Goal: Entertainment & Leisure: Consume media (video, audio)

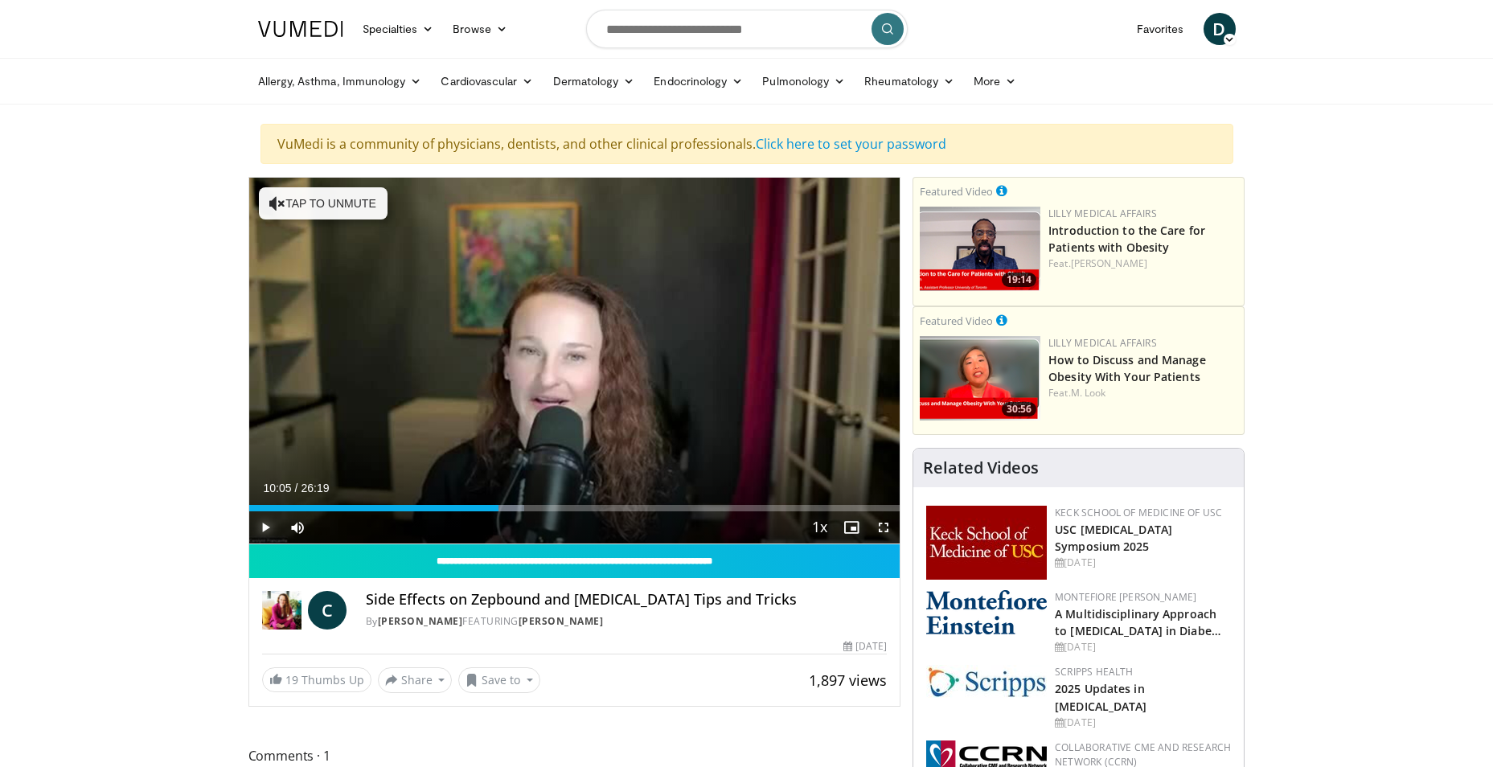
click at [267, 525] on span "Video Player" at bounding box center [265, 527] width 32 height 32
click at [294, 526] on span "Video Player" at bounding box center [297, 527] width 32 height 32
click at [294, 526] on video-js "**********" at bounding box center [574, 361] width 651 height 367
drag, startPoint x: 319, startPoint y: 526, endPoint x: 330, endPoint y: 526, distance: 10.4
click at [330, 526] on div "Volume Level" at bounding box center [323, 527] width 12 height 6
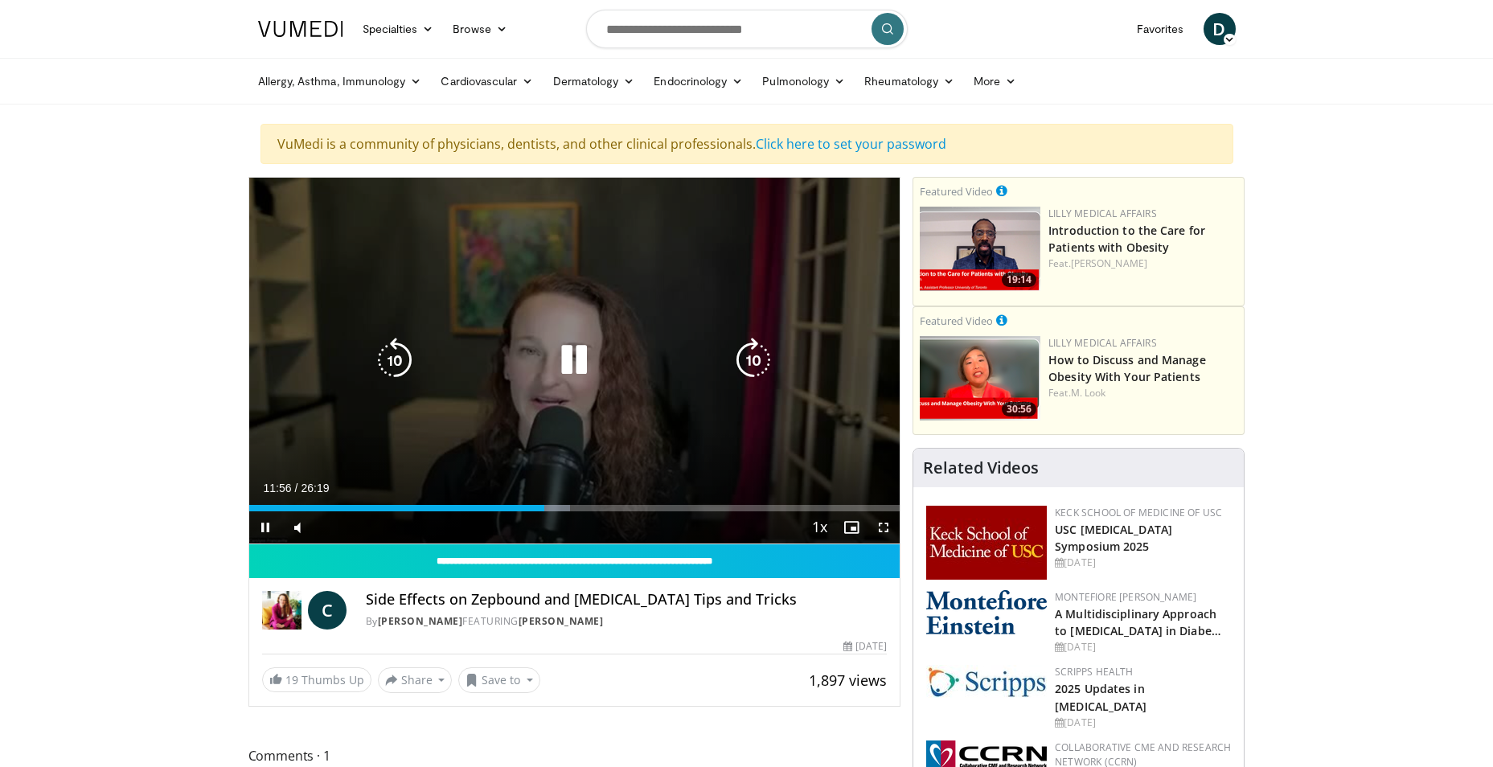
click at [572, 365] on icon "Video Player" at bounding box center [573, 360] width 45 height 45
click at [395, 368] on icon "Video Player" at bounding box center [394, 360] width 45 height 45
click at [564, 354] on icon "Video Player" at bounding box center [573, 360] width 45 height 45
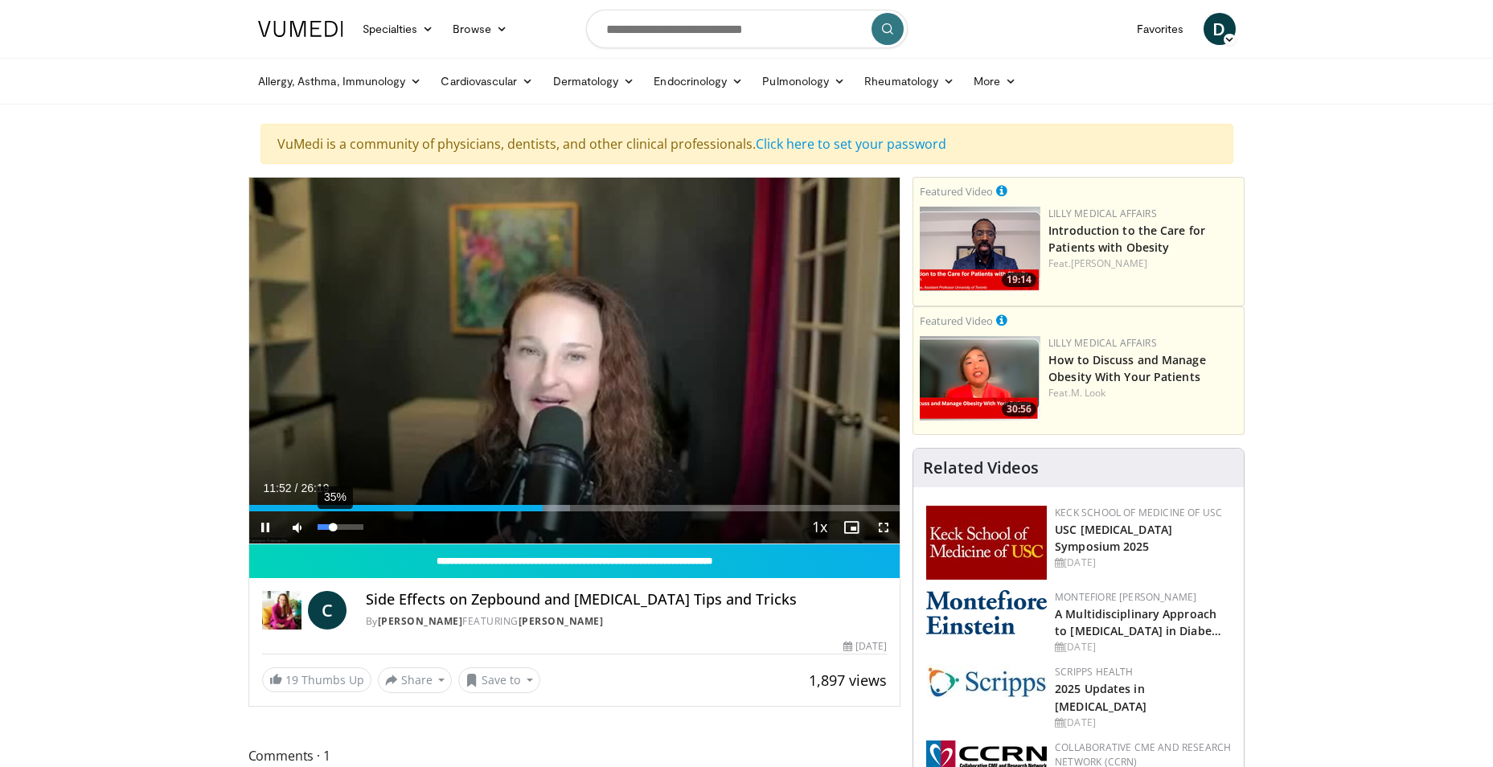
click at [334, 528] on div "Volume Level" at bounding box center [325, 527] width 16 height 6
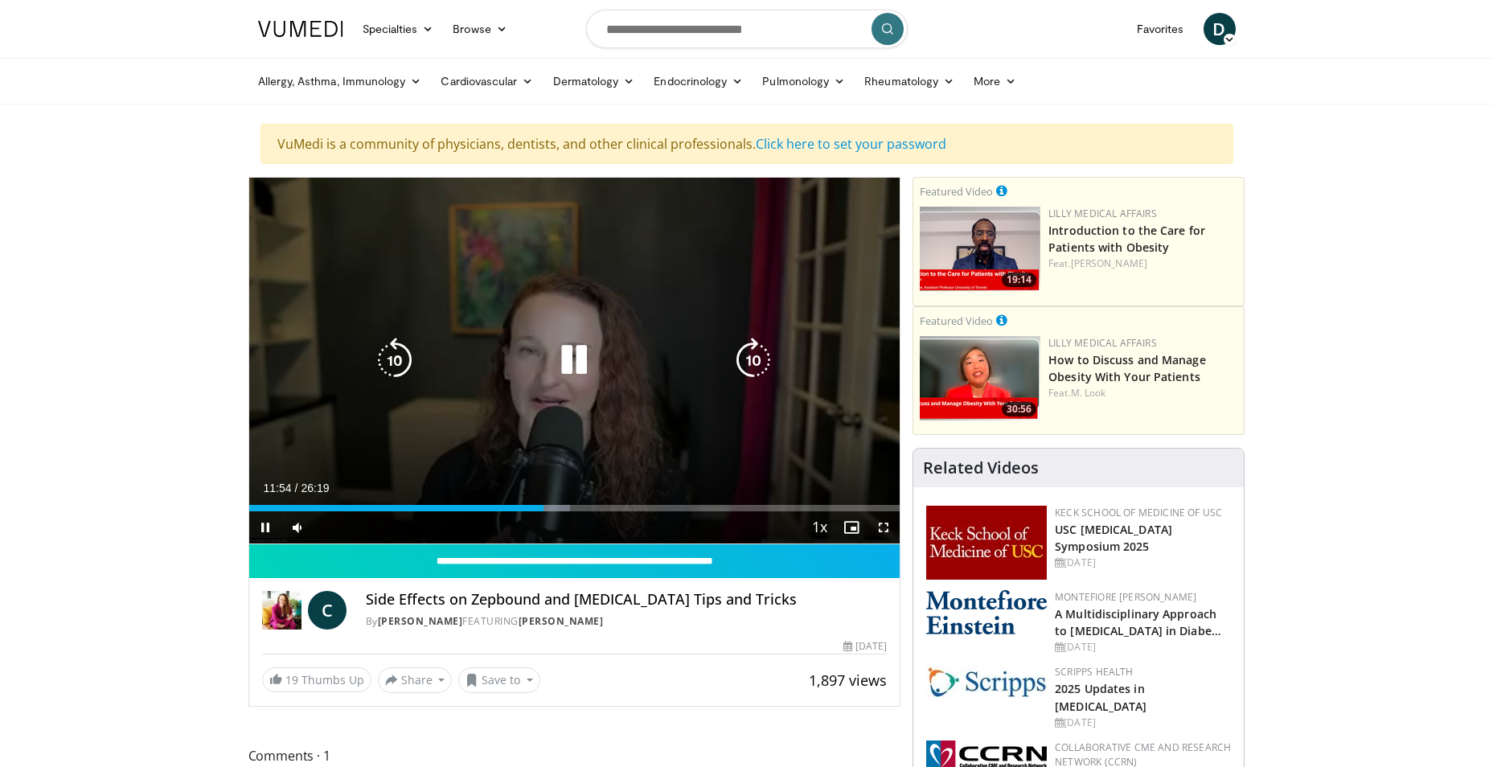
click at [583, 350] on icon "Video Player" at bounding box center [573, 360] width 45 height 45
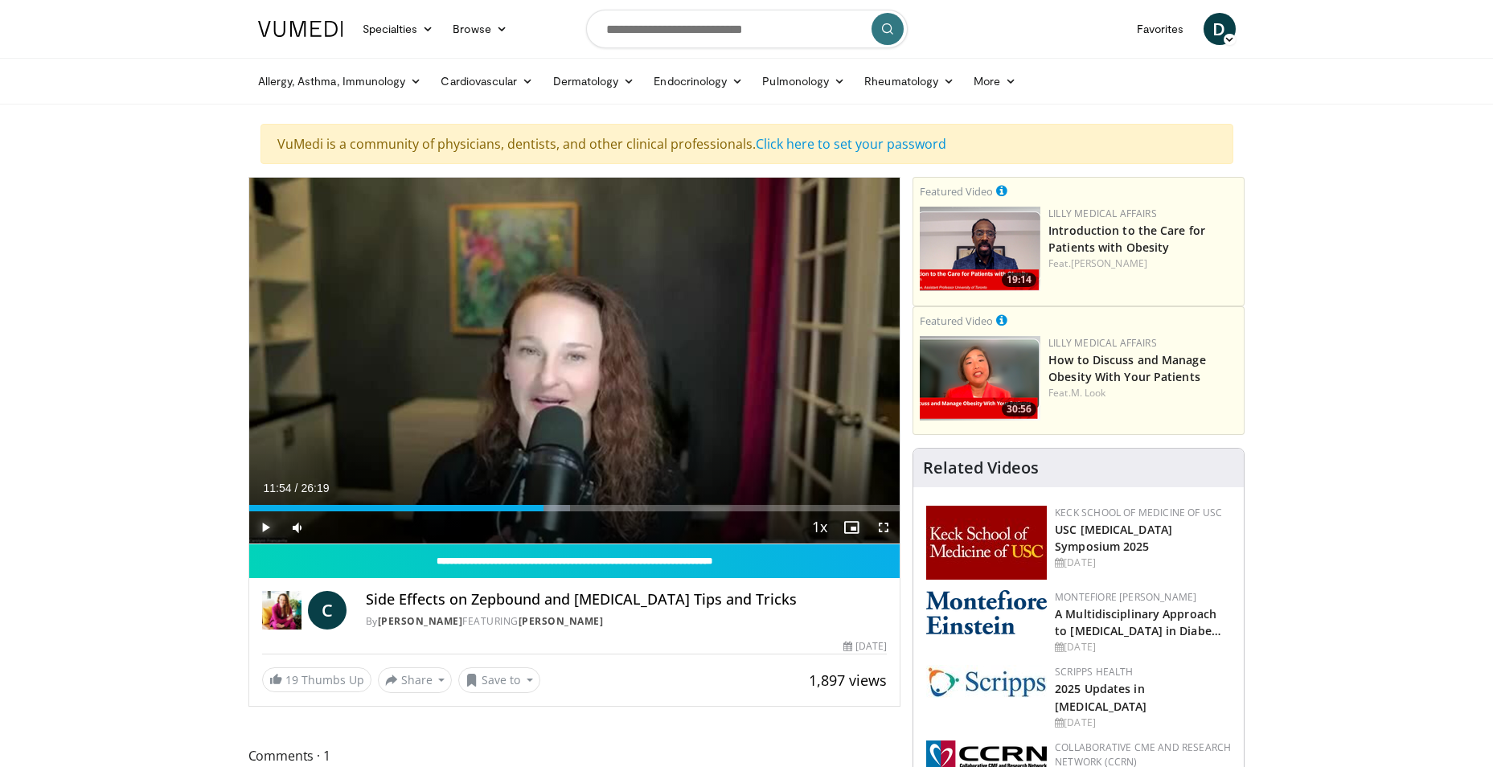
click at [268, 525] on span "Video Player" at bounding box center [265, 527] width 32 height 32
click at [297, 531] on span "Video Player" at bounding box center [297, 527] width 32 height 32
click at [296, 530] on span "Video Player" at bounding box center [297, 527] width 32 height 32
drag, startPoint x: 332, startPoint y: 527, endPoint x: 341, endPoint y: 528, distance: 8.9
click at [341, 528] on div "Volume Level" at bounding box center [328, 527] width 23 height 6
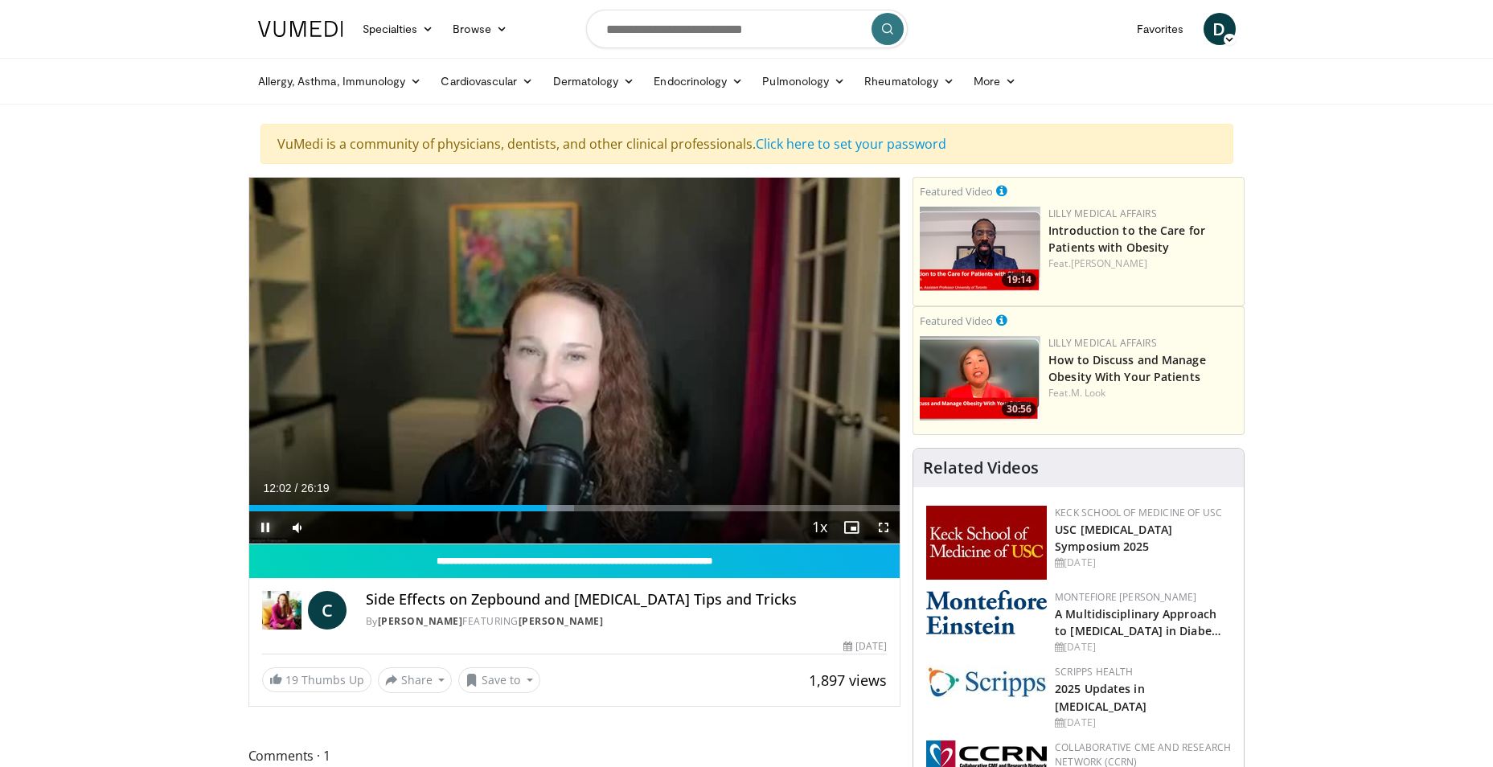
click at [260, 528] on span "Video Player" at bounding box center [265, 527] width 32 height 32
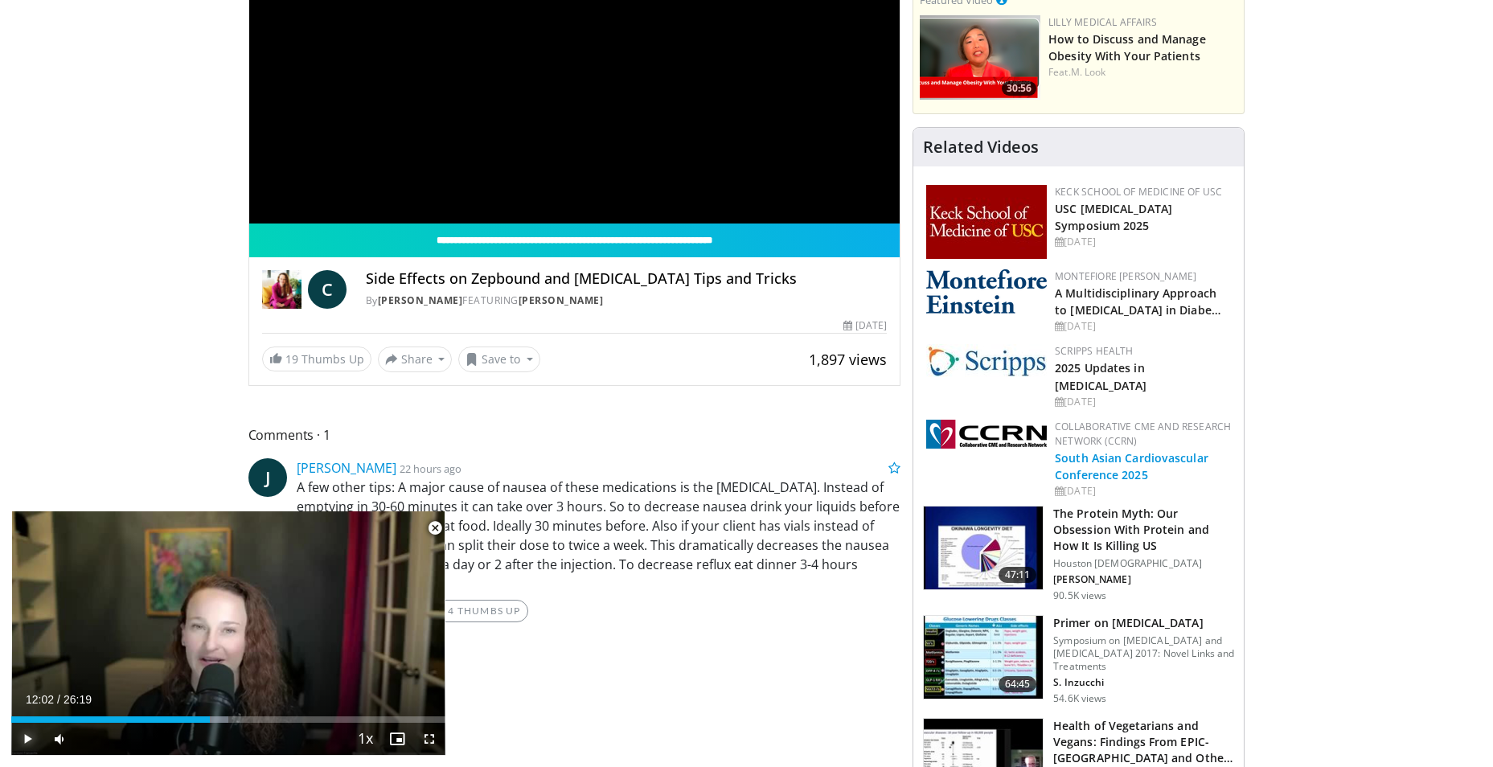
scroll to position [322, 0]
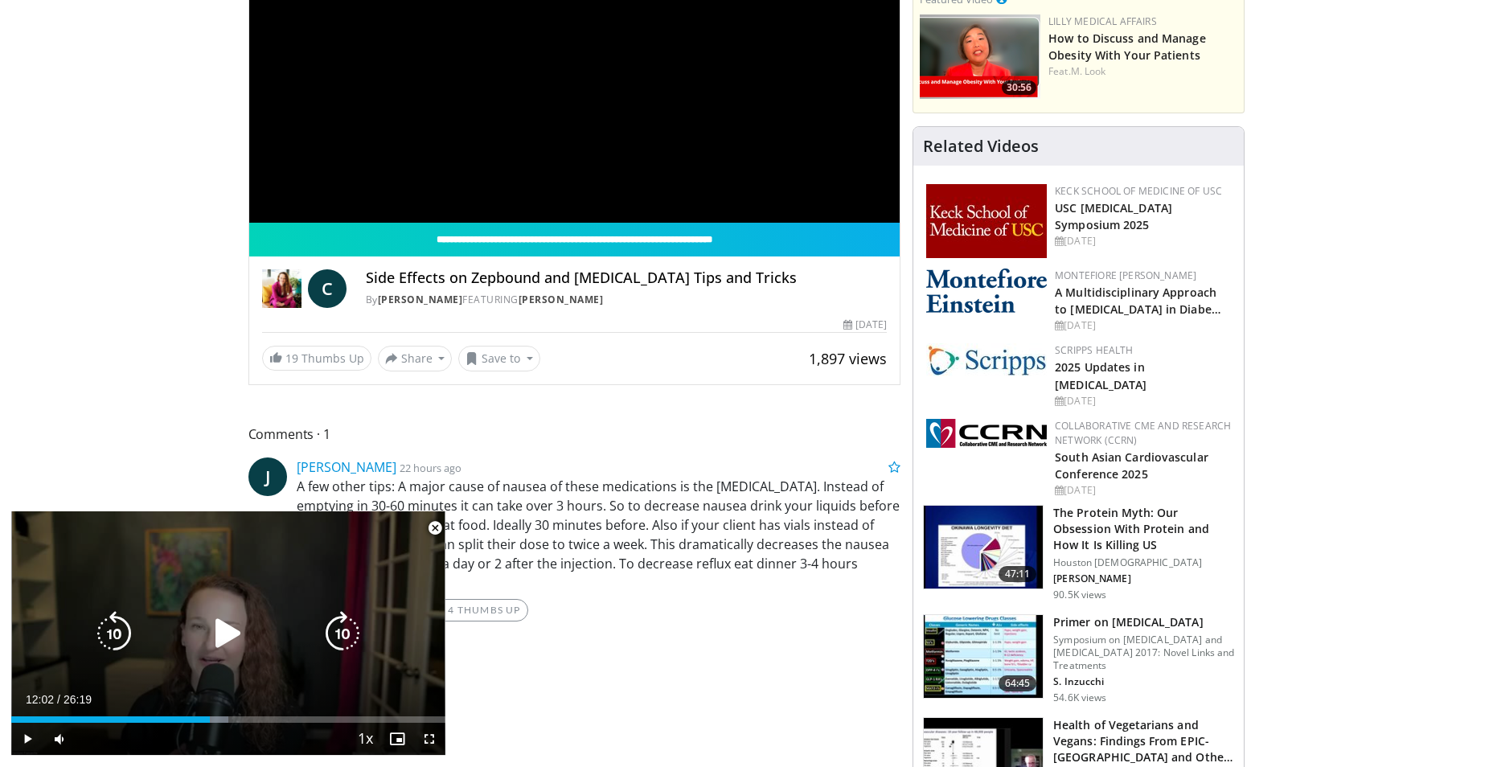
click at [221, 630] on icon "Video Player" at bounding box center [228, 633] width 45 height 45
click at [234, 626] on icon "Video Player" at bounding box center [228, 633] width 45 height 45
click at [231, 636] on icon "Video Player" at bounding box center [228, 633] width 45 height 45
click at [239, 626] on icon "Video Player" at bounding box center [228, 633] width 45 height 45
click at [233, 635] on icon "Video Player" at bounding box center [228, 633] width 45 height 45
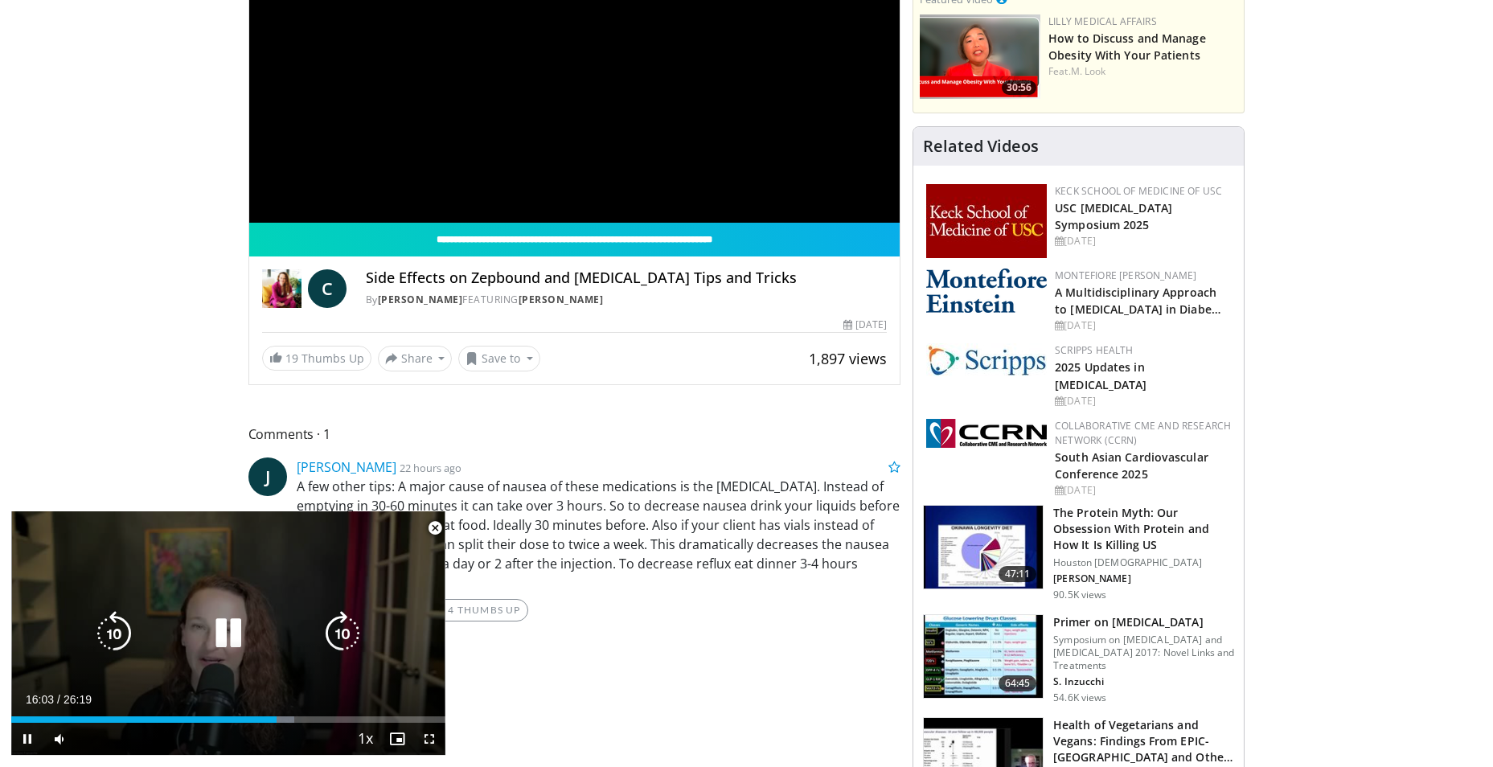
click at [220, 640] on icon "Video Player" at bounding box center [228, 633] width 45 height 45
